Goal: Transaction & Acquisition: Book appointment/travel/reservation

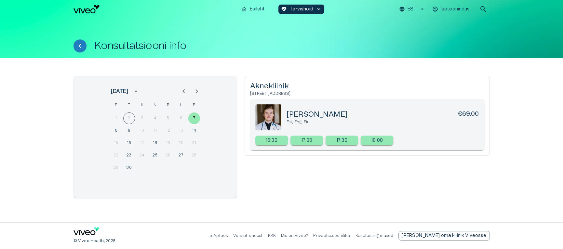
click at [400, 74] on div "[DATE] E T K N R L P 1 2 3 4 5 6 7 8 9 10 11 12 13 14 15 16 17 18 19 20 21 22 2…" at bounding box center [282, 133] width 416 height 130
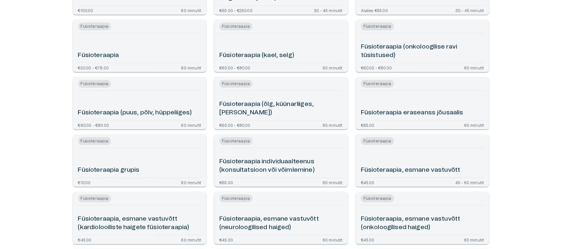
scroll to position [176, 0]
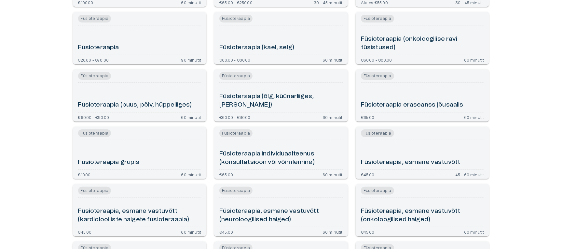
click at [422, 100] on div "Füsioteraapia eraseanss jõusaalis" at bounding box center [422, 97] width 123 height 24
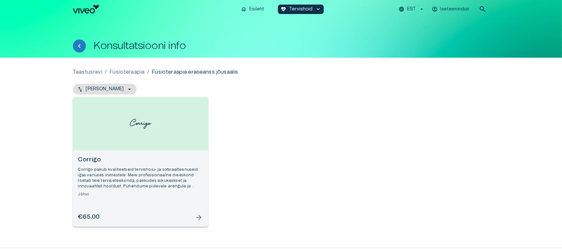
click at [146, 149] on div "Open selected supplier available booking dates" at bounding box center [140, 123] width 135 height 53
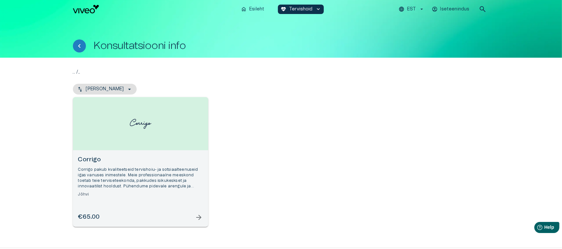
scroll to position [221, 0]
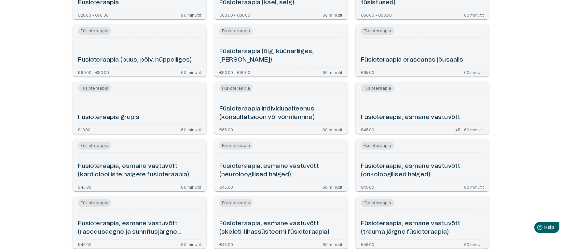
click at [271, 158] on div "Füsioteraapia, esmane vastuvõtt (neuroloogilised haiged)" at bounding box center [280, 167] width 123 height 24
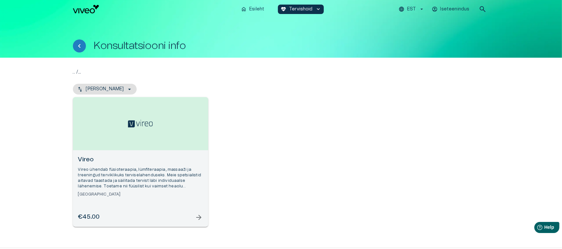
click at [163, 149] on div "Open selected supplier available booking dates" at bounding box center [140, 123] width 135 height 53
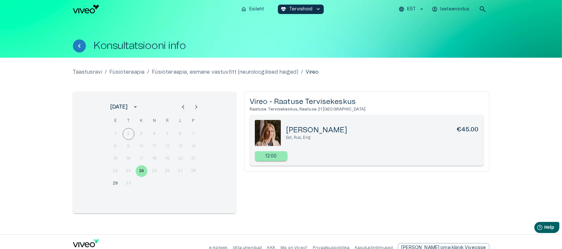
click at [399, 73] on div "Taastusravi / Füsioteraapia / Füsioteraapia, esmane vastuvõtt (neuroloogilised …" at bounding box center [281, 72] width 416 height 8
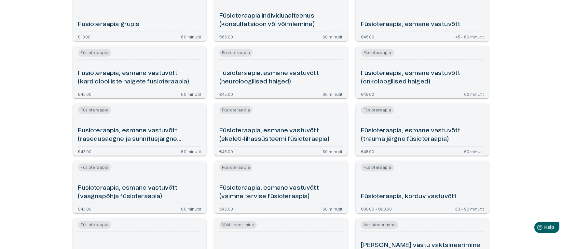
scroll to position [455, 0]
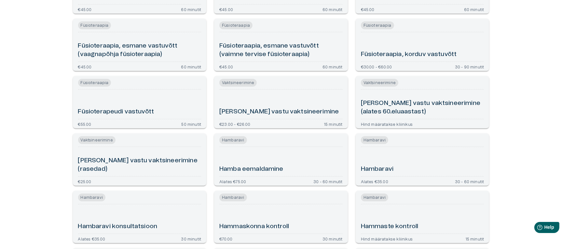
click at [399, 147] on div "[PERSON_NAME] Alates €35.00 30 - 60 minutit" at bounding box center [423, 159] width 134 height 52
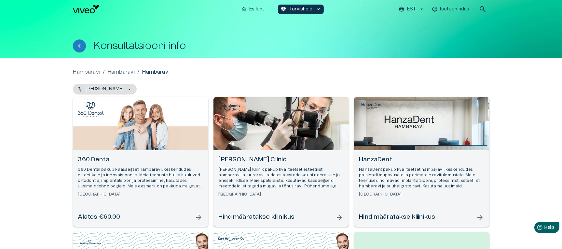
click at [314, 143] on div "Open selected supplier available booking dates" at bounding box center [280, 123] width 135 height 53
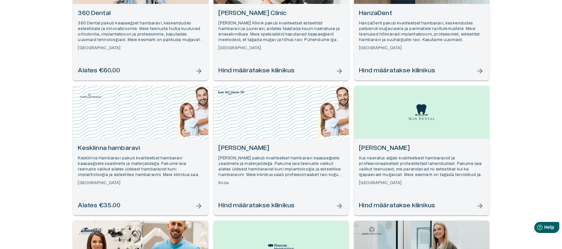
scroll to position [150, 0]
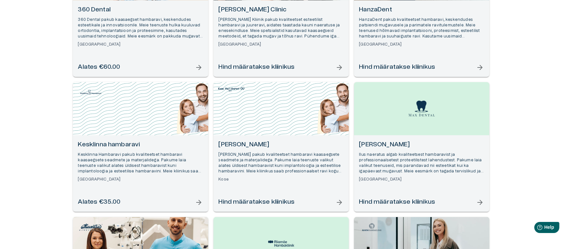
click at [401, 139] on div "Max Dental Ilus naeratus algab kvaliteetsest hambaravist ja professionaalsetest…" at bounding box center [421, 173] width 135 height 76
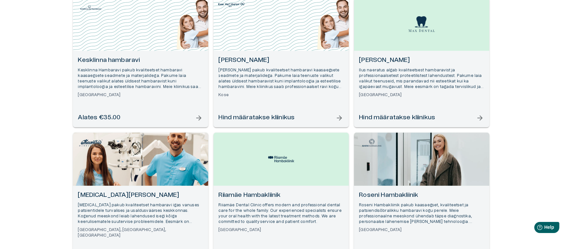
scroll to position [310, 0]
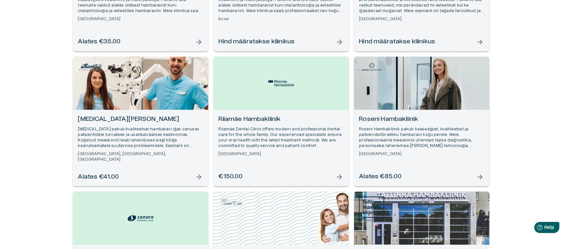
click at [301, 113] on div "Riiamäe Hambakliinik Riiamäe Dental Clinic offers modern and professional denta…" at bounding box center [280, 148] width 135 height 76
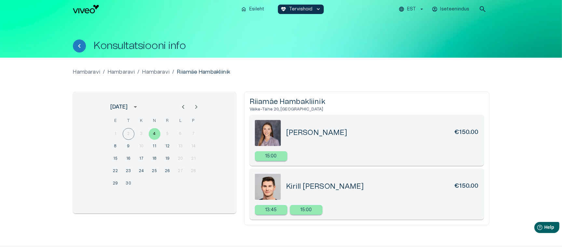
scroll to position [349, 0]
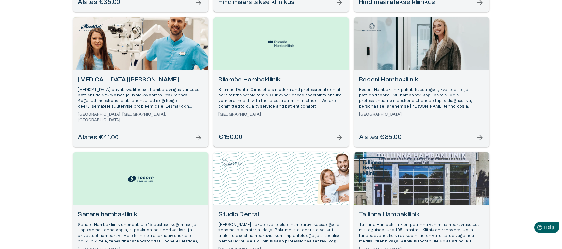
click at [417, 91] on p "Roseni Hambakliinik pakub kaasaegset, kvaliteetset ja patsiendisõbralikku hamba…" at bounding box center [421, 98] width 125 height 22
